Goal: Task Accomplishment & Management: Complete application form

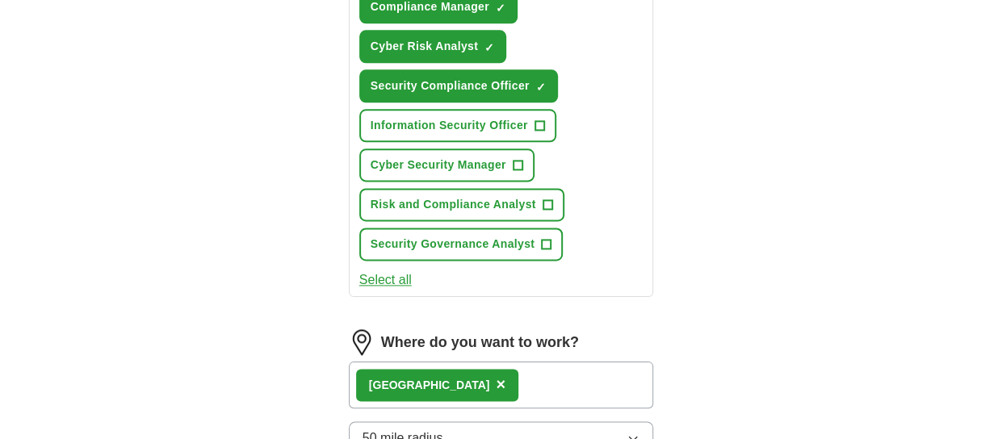
scroll to position [969, 0]
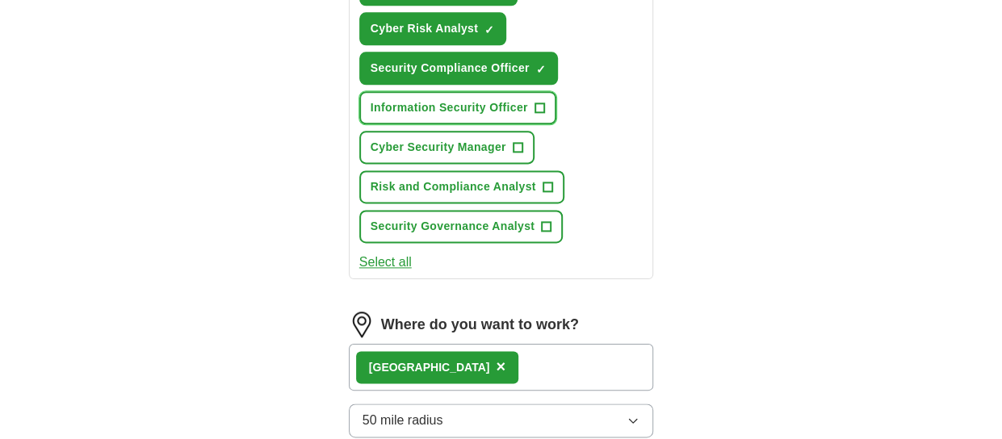
click at [541, 106] on span "+" at bounding box center [539, 108] width 10 height 13
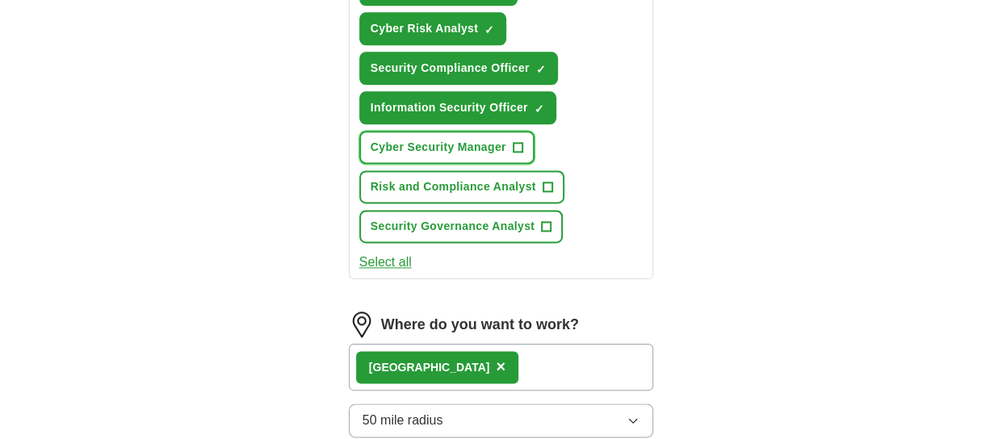
click at [519, 141] on span "+" at bounding box center [518, 147] width 10 height 13
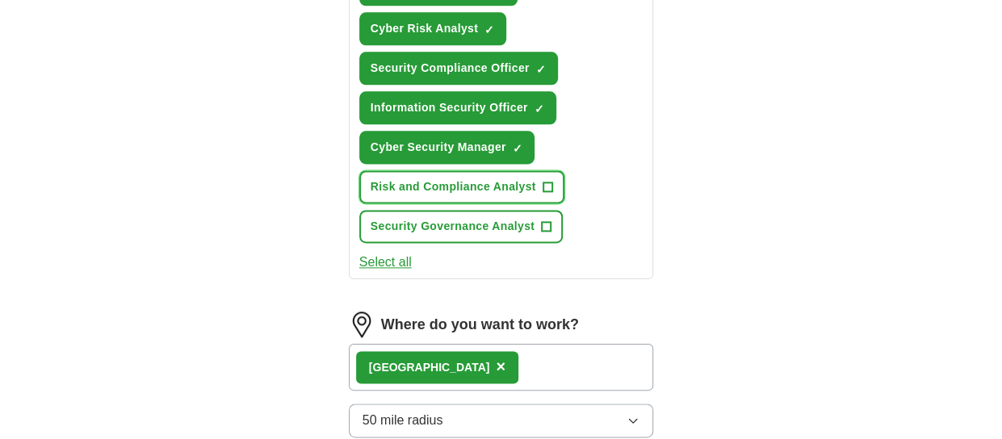
click at [542, 182] on span "+" at bounding box center [547, 187] width 10 height 10
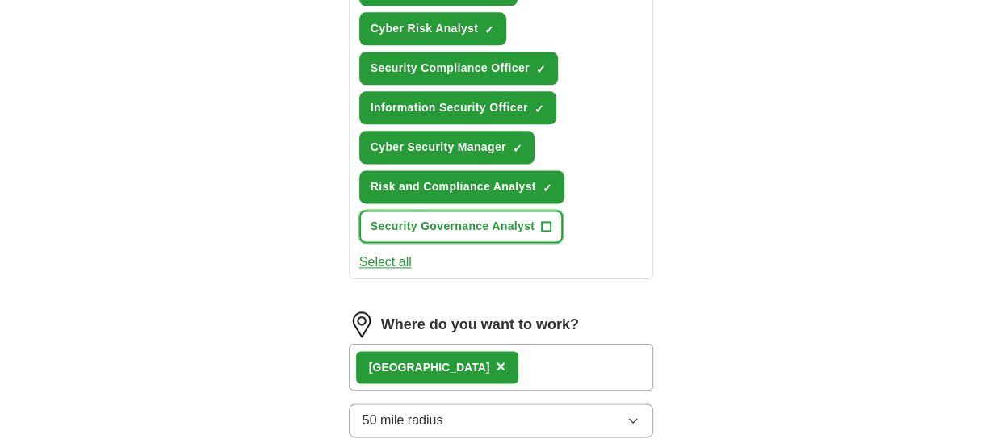
click at [547, 225] on span "+" at bounding box center [547, 226] width 10 height 13
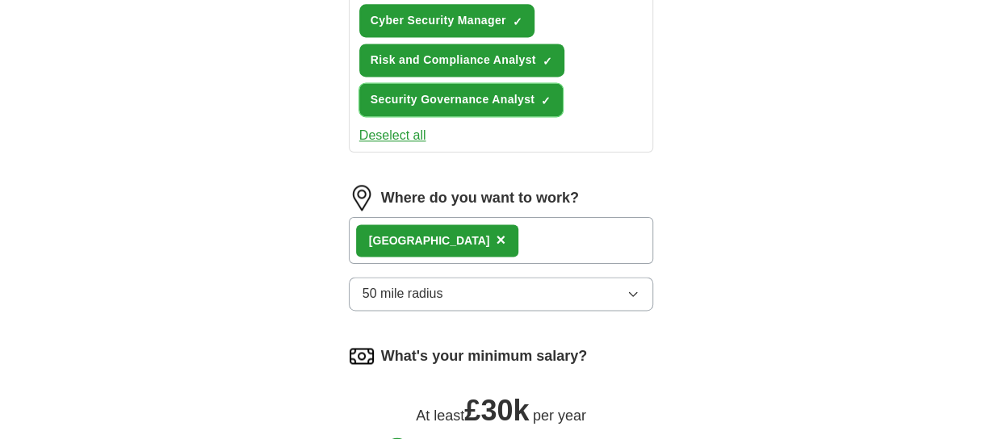
scroll to position [1130, 0]
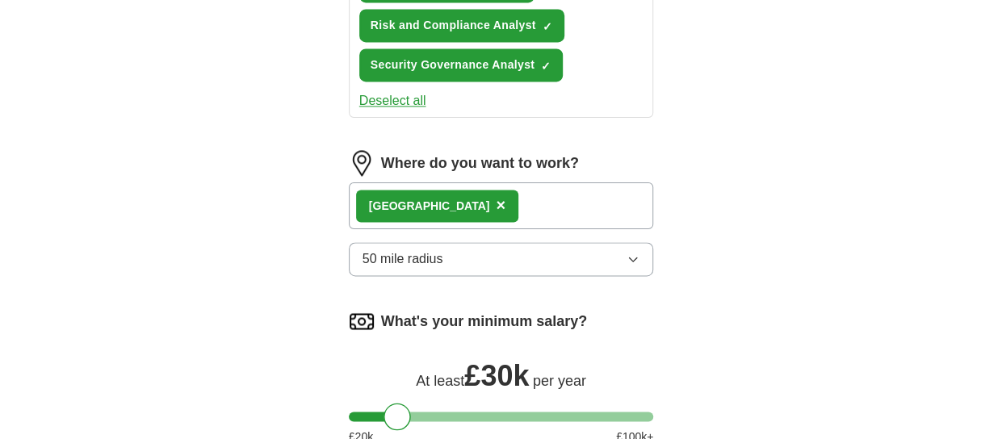
click at [521, 204] on div "[GEOGRAPHIC_DATA] ×" at bounding box center [501, 205] width 305 height 47
click at [521, 201] on div "[GEOGRAPHIC_DATA] ×" at bounding box center [501, 205] width 305 height 47
click at [628, 253] on icon "button" at bounding box center [632, 259] width 13 height 13
click at [538, 193] on div "North East England ×" at bounding box center [501, 205] width 305 height 47
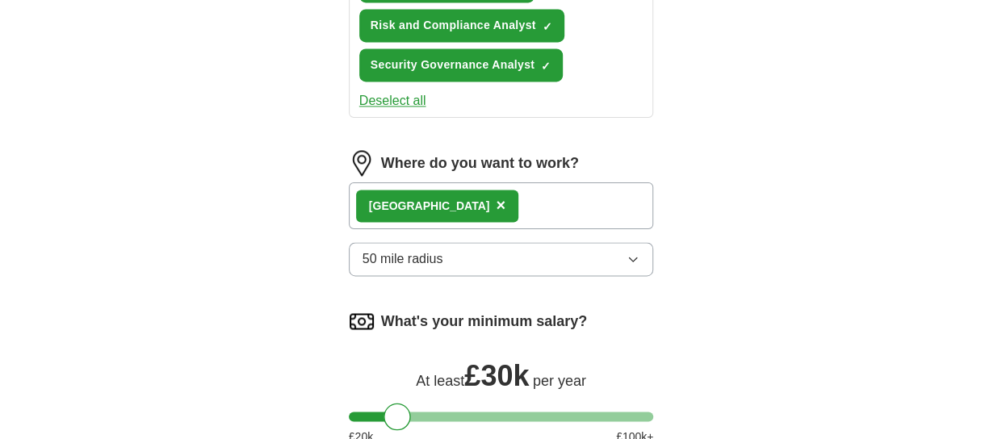
click at [496, 199] on span "×" at bounding box center [501, 205] width 10 height 18
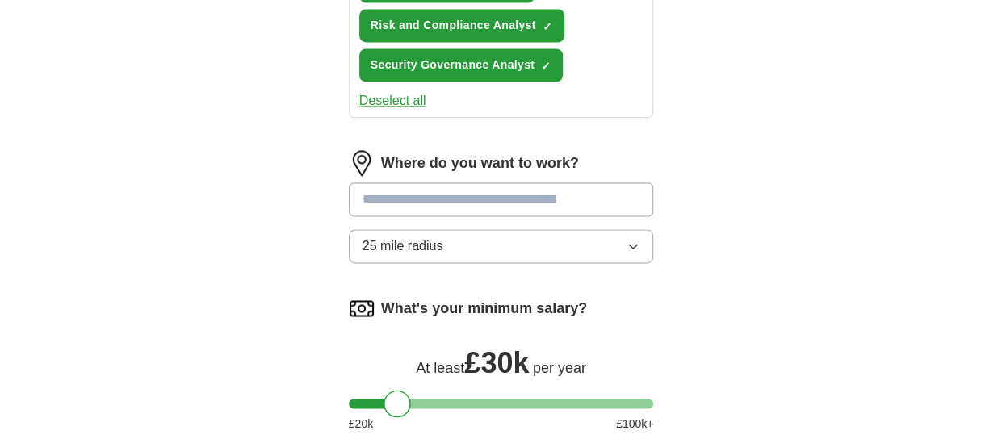
click at [489, 195] on input at bounding box center [501, 199] width 305 height 34
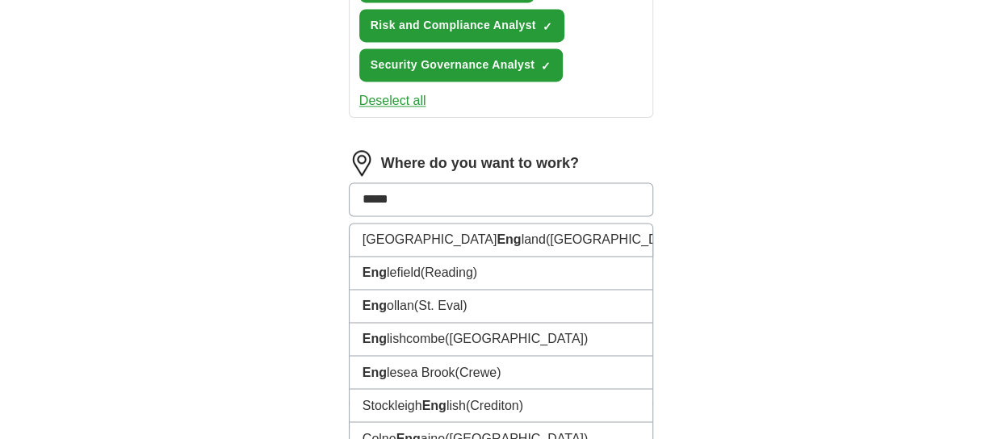
type input "******"
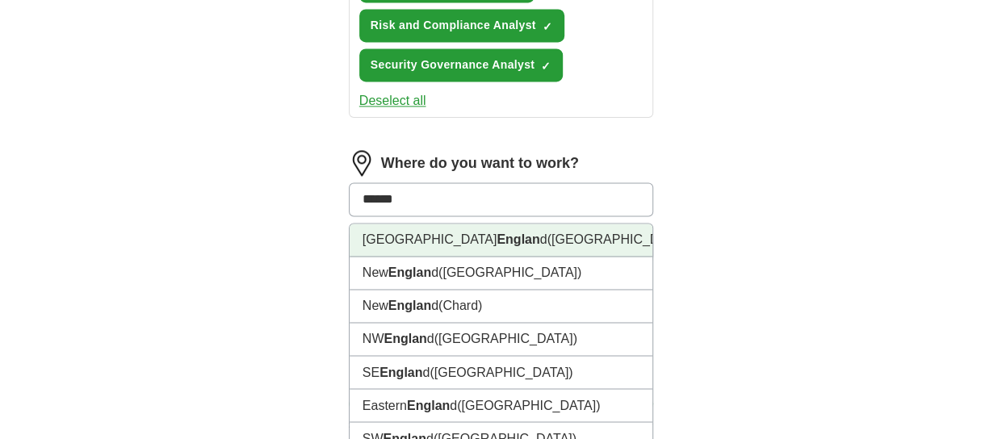
click at [496, 241] on strong "Englan" at bounding box center [517, 239] width 43 height 14
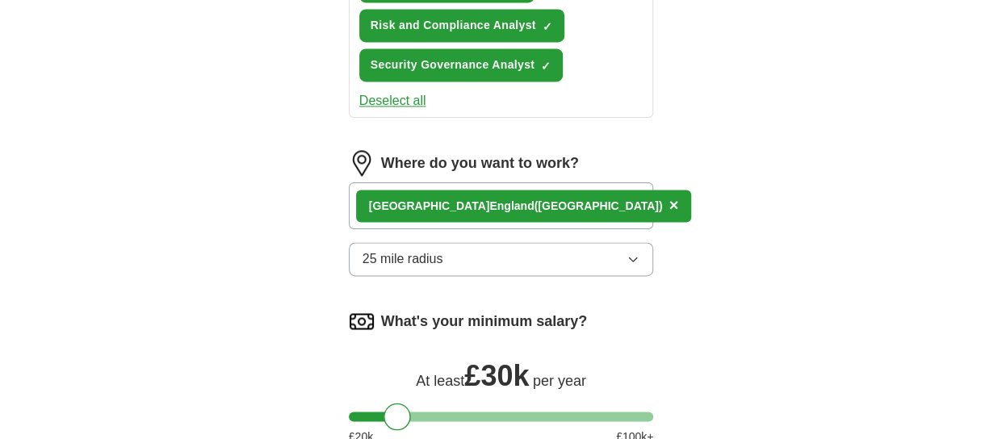
click at [559, 202] on div "North West Englan d (UK) ×" at bounding box center [501, 205] width 305 height 47
click at [552, 203] on div "North West Englan d (UK) ×" at bounding box center [501, 205] width 305 height 47
click at [546, 208] on div "North West Englan d (UK) ×" at bounding box center [501, 205] width 305 height 47
click at [539, 217] on div "North West Englan d (UK) ×" at bounding box center [501, 205] width 305 height 47
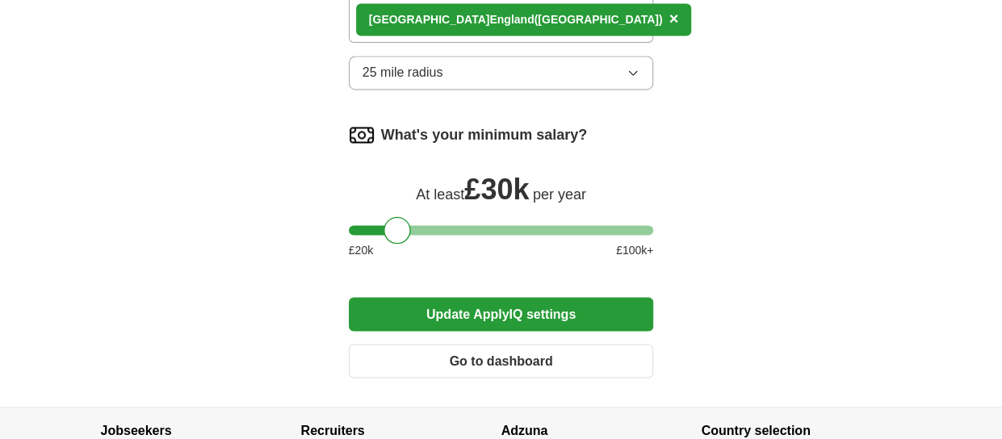
scroll to position [1292, 0]
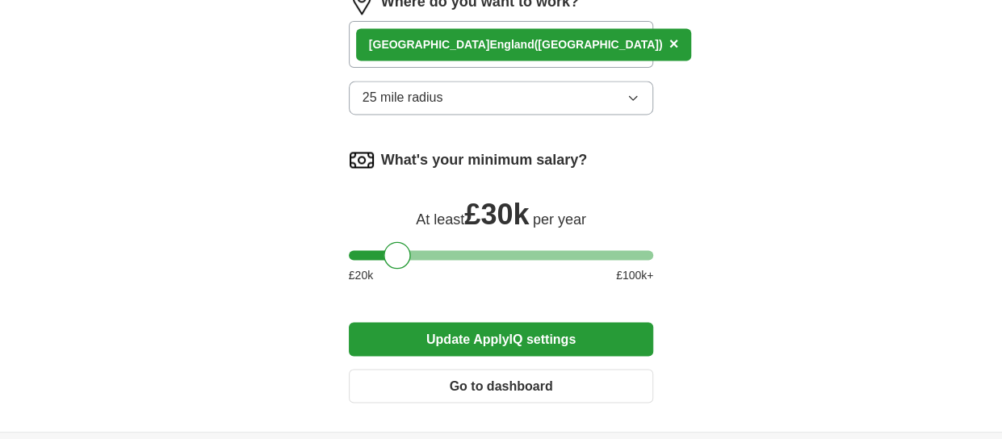
click at [602, 333] on button "Update ApplyIQ settings" at bounding box center [501, 339] width 305 height 34
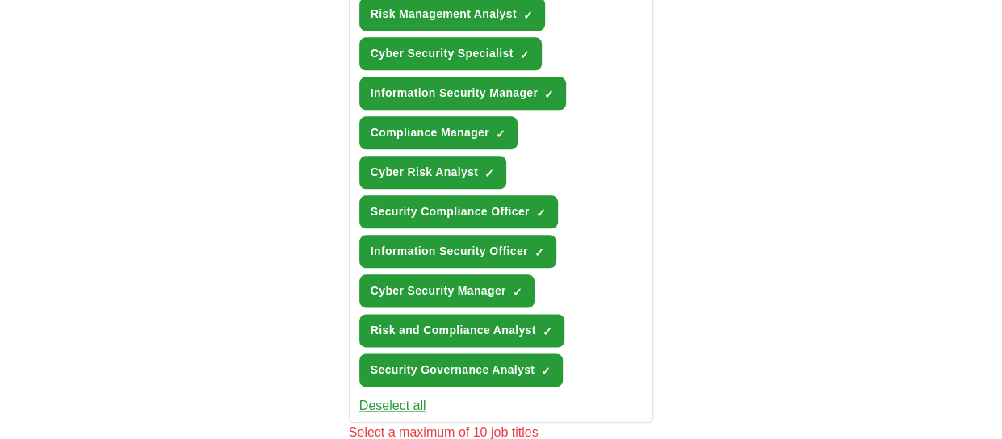
scroll to position [827, 0]
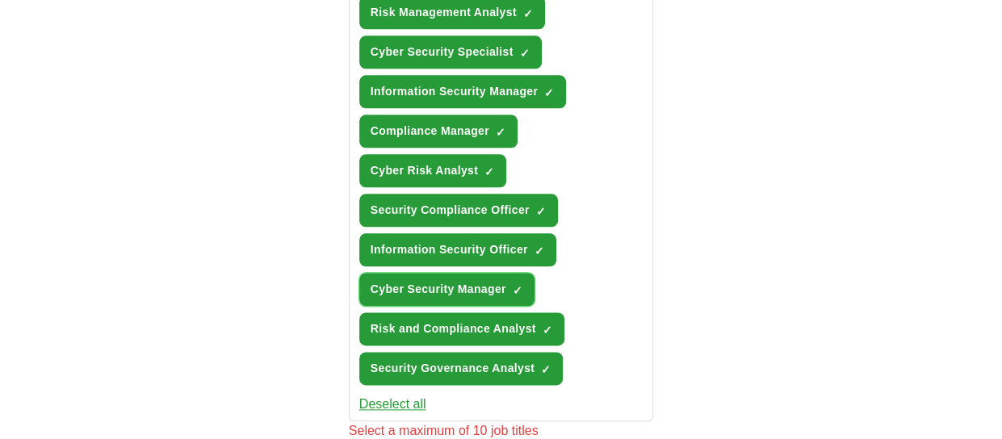
click at [0, 0] on span "×" at bounding box center [0, 0] width 0 height 0
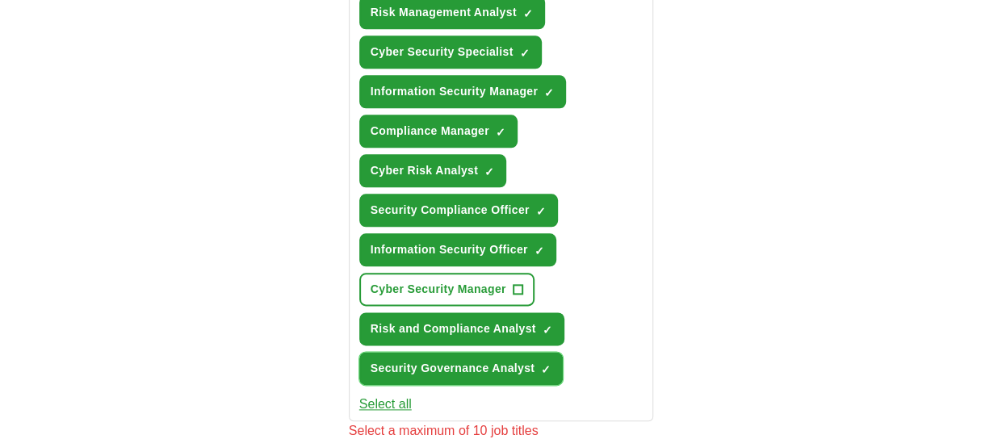
click at [0, 0] on span "×" at bounding box center [0, 0] width 0 height 0
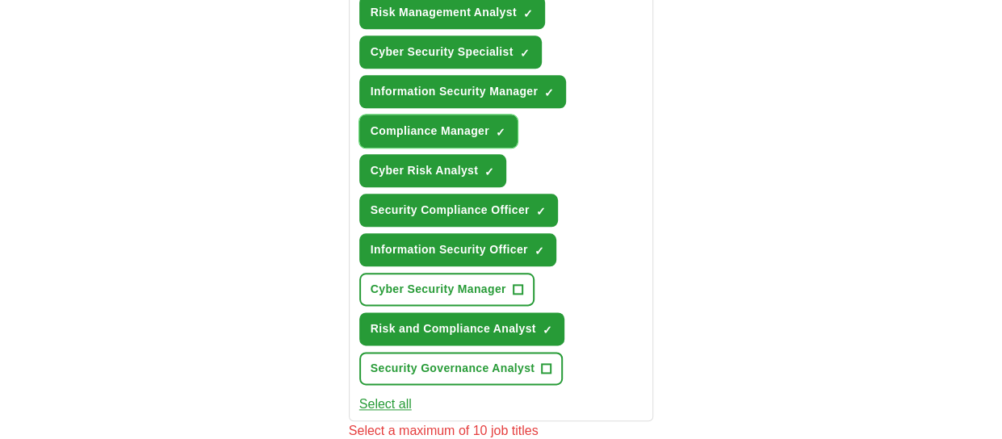
click at [0, 0] on span "×" at bounding box center [0, 0] width 0 height 0
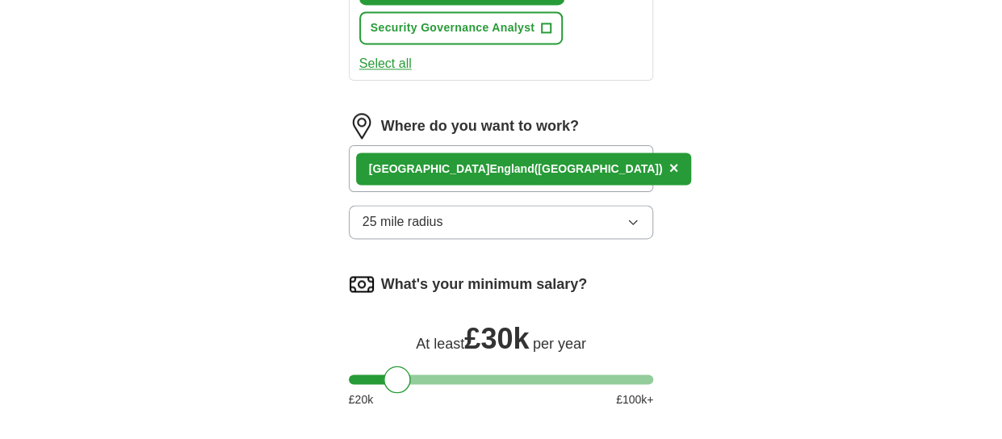
scroll to position [1230, 0]
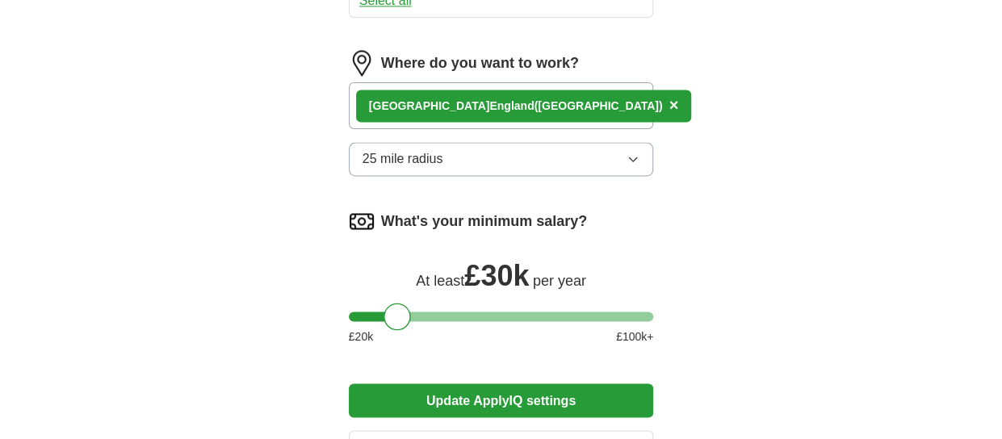
click at [560, 111] on div "North West Englan d (UK) ×" at bounding box center [501, 105] width 305 height 47
click at [460, 401] on button "Update ApplyIQ settings" at bounding box center [501, 400] width 305 height 34
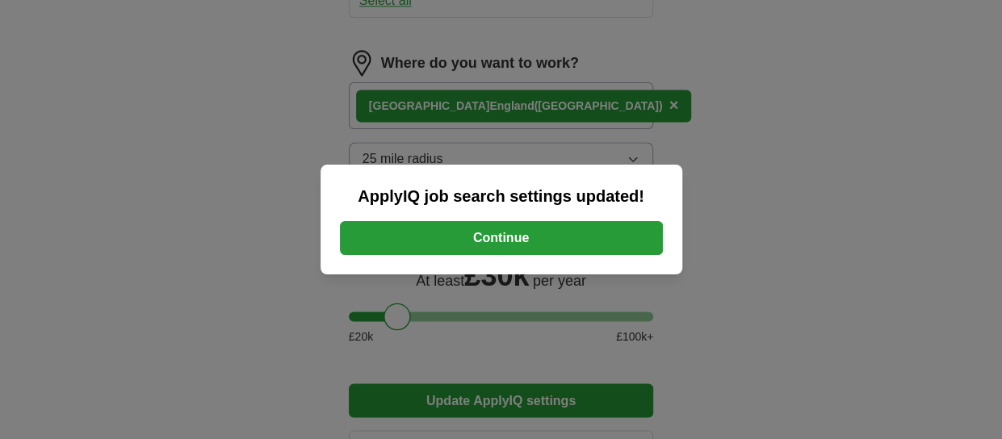
click at [504, 240] on button "Continue" at bounding box center [501, 238] width 323 height 34
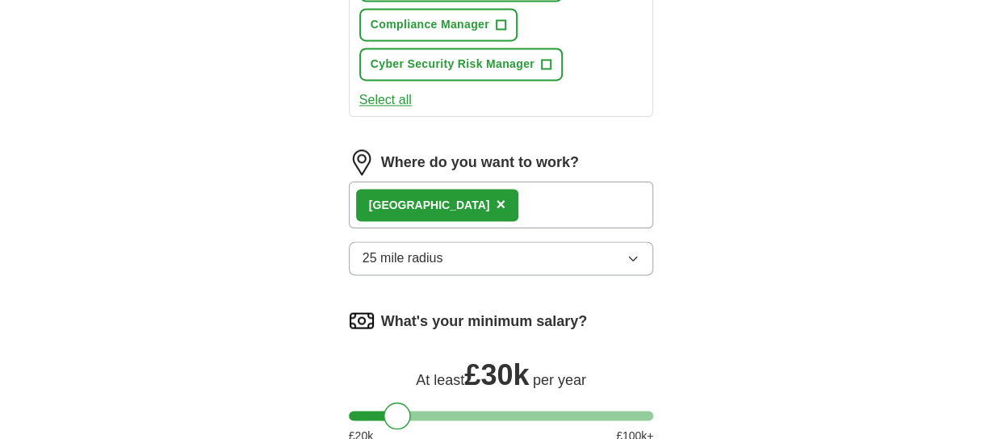
scroll to position [1211, 0]
click at [525, 200] on div "[GEOGRAPHIC_DATA] ×" at bounding box center [501, 204] width 305 height 47
click at [635, 253] on icon "button" at bounding box center [632, 257] width 13 height 13
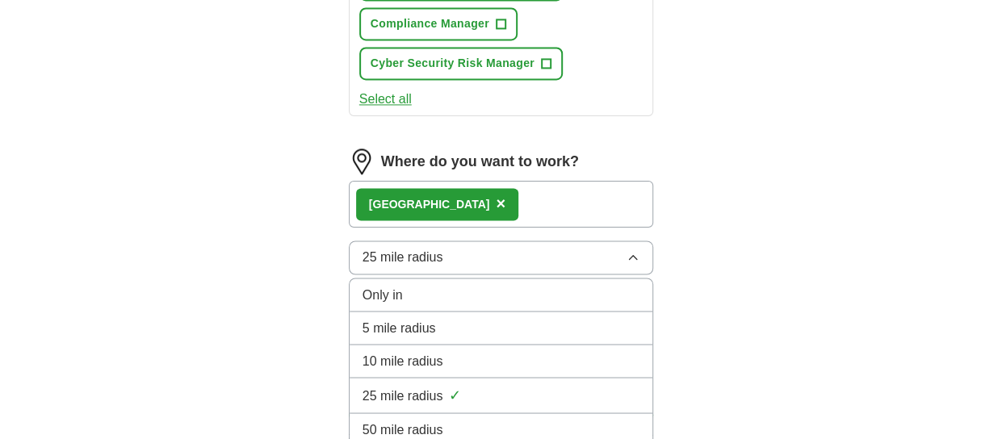
click at [490, 420] on div "50 mile radius" at bounding box center [501, 429] width 278 height 19
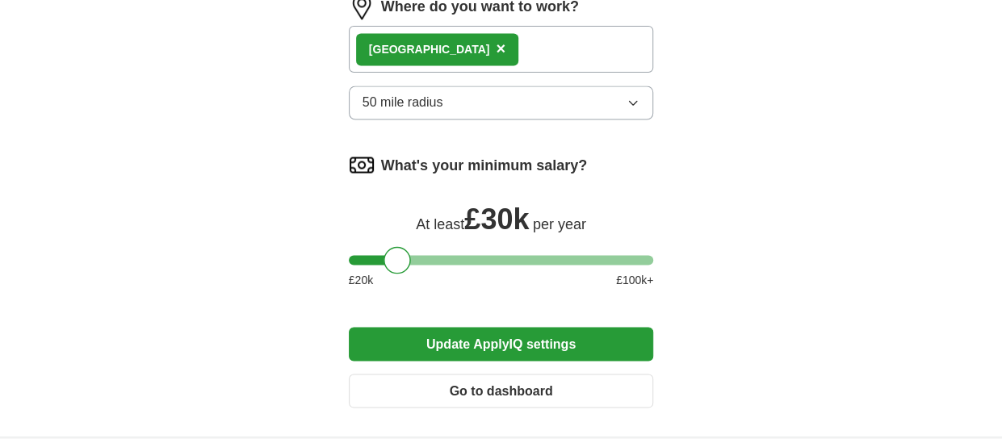
scroll to position [1372, 0]
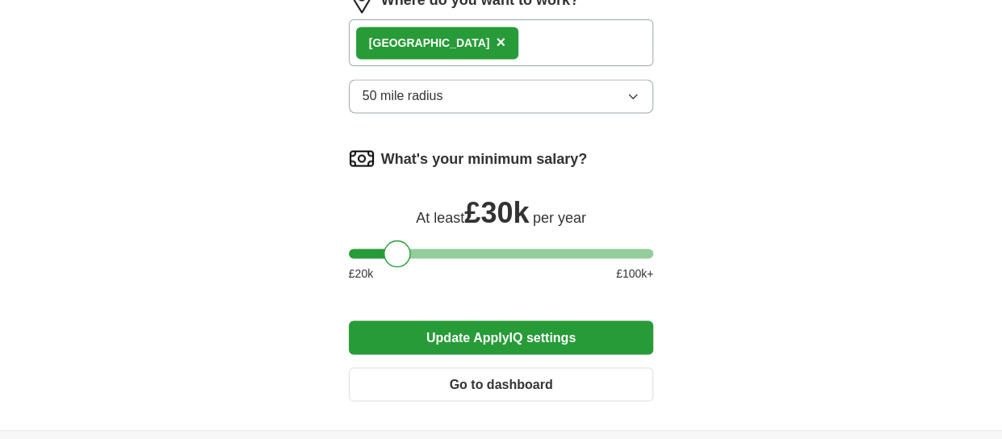
click at [528, 328] on button "Update ApplyIQ settings" at bounding box center [501, 337] width 305 height 34
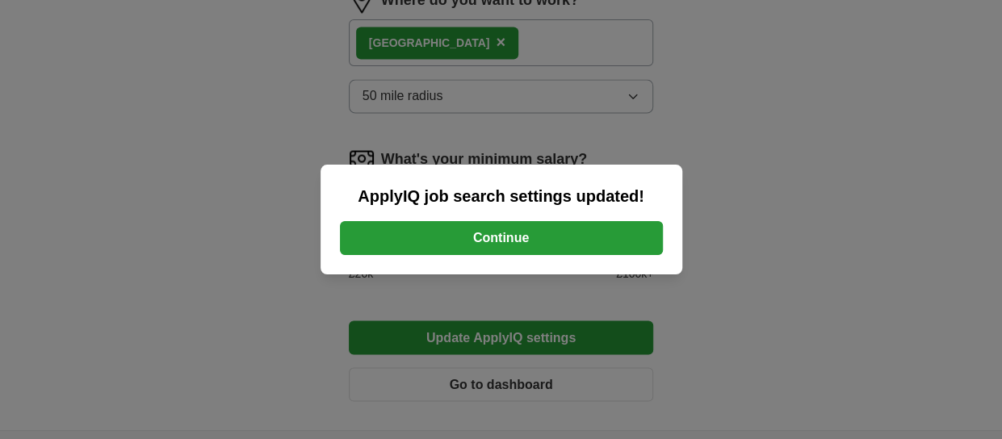
click at [510, 238] on button "Continue" at bounding box center [501, 238] width 323 height 34
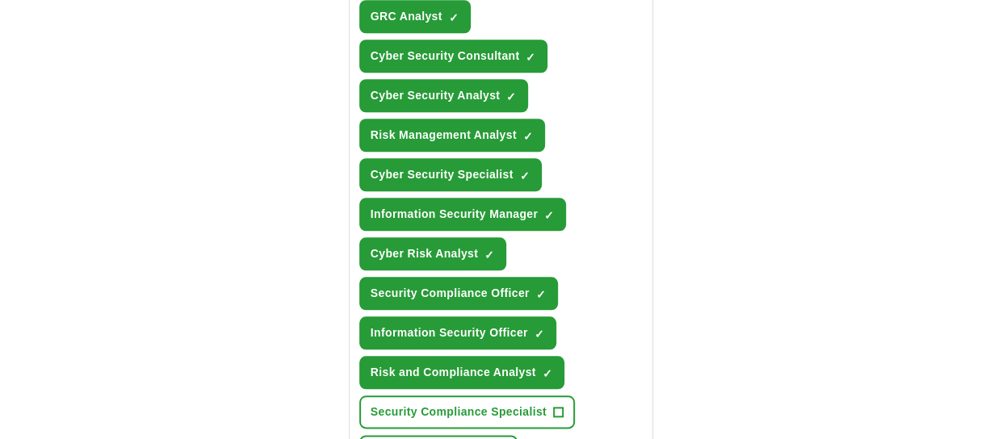
scroll to position [727, 0]
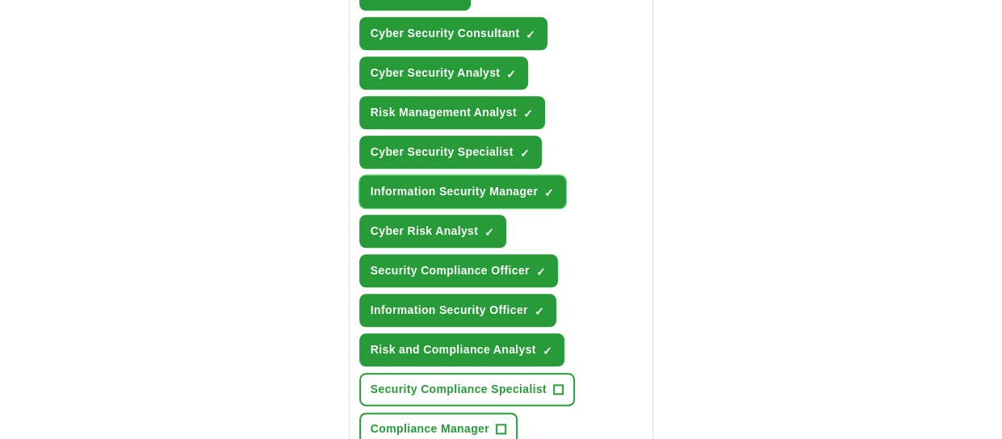
click at [553, 188] on span "✓ ×" at bounding box center [549, 192] width 10 height 10
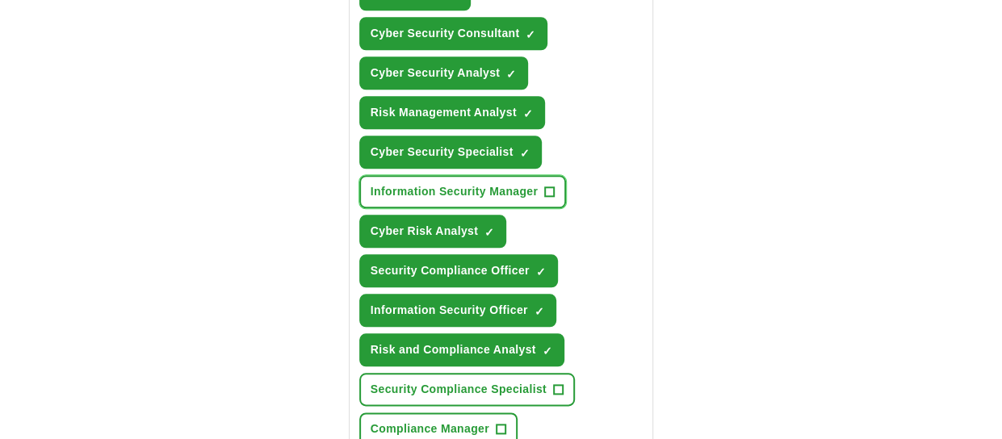
click at [554, 187] on span "+" at bounding box center [550, 192] width 10 height 13
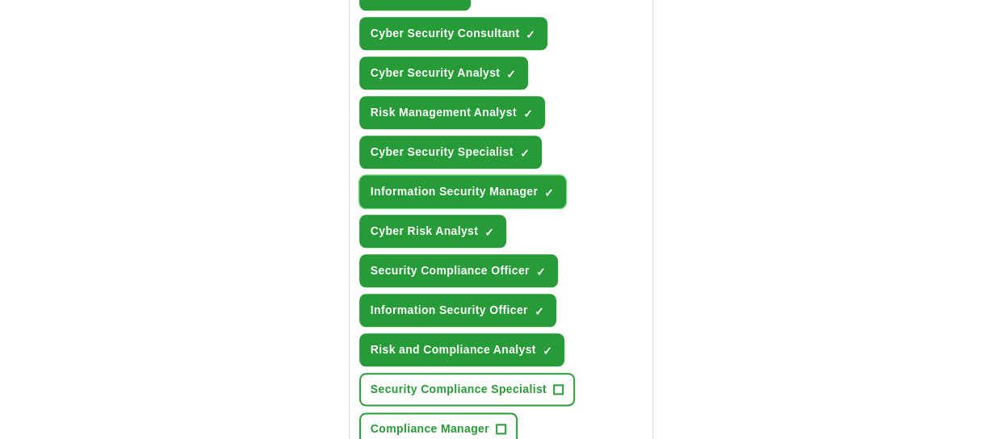
click at [554, 187] on span "✓ ×" at bounding box center [549, 192] width 10 height 10
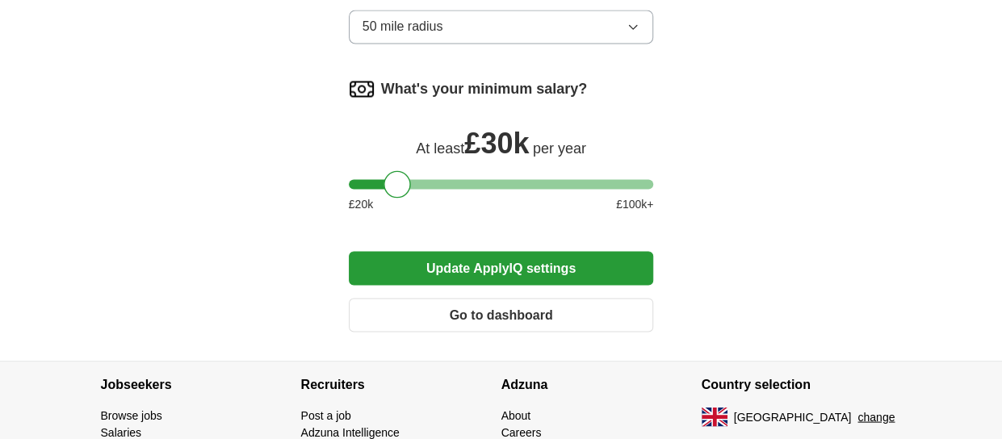
scroll to position [1453, 0]
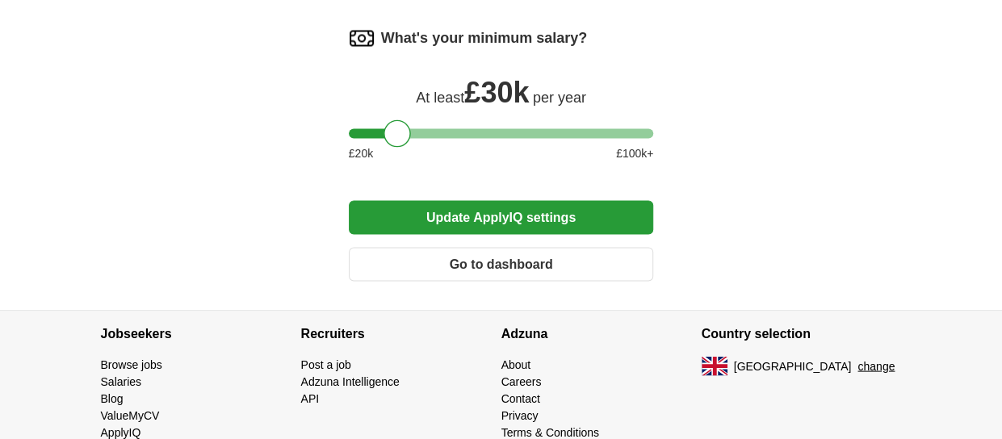
click at [562, 210] on button "Update ApplyIQ settings" at bounding box center [501, 217] width 305 height 34
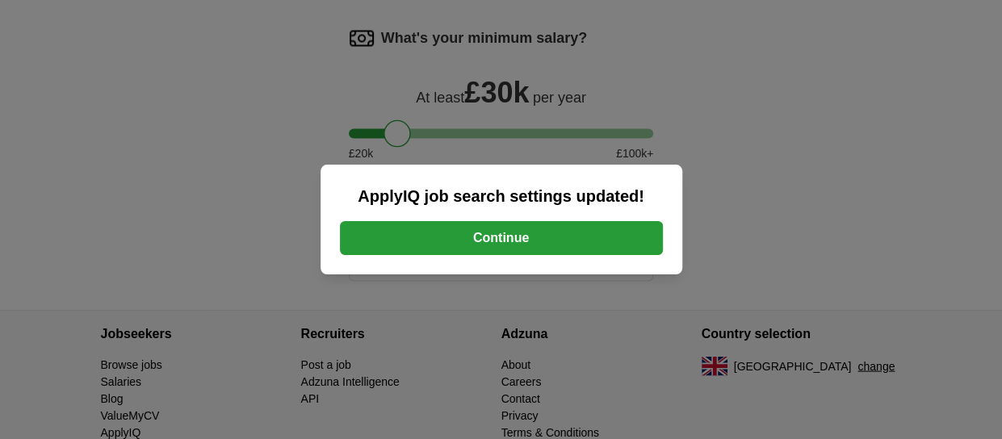
click at [552, 231] on button "Continue" at bounding box center [501, 238] width 323 height 34
